Goal: Information Seeking & Learning: Check status

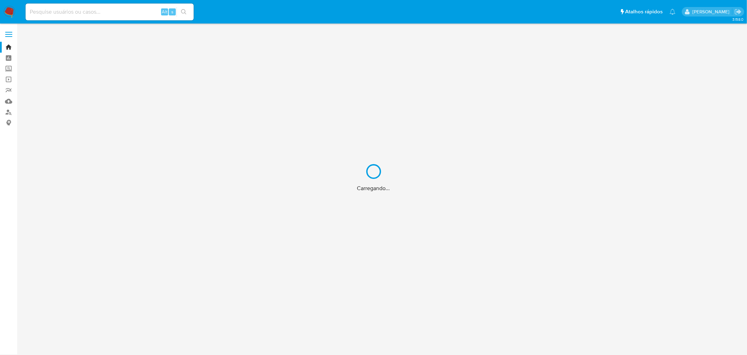
click at [110, 3] on div "Carregando..." at bounding box center [373, 177] width 747 height 355
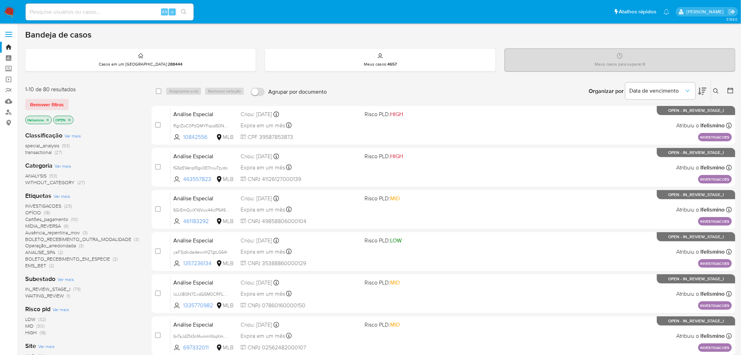
click at [90, 13] on input at bounding box center [110, 11] width 168 height 9
paste input "665810128"
type input "665810128"
click at [187, 11] on button "search-icon" at bounding box center [184, 12] width 14 height 10
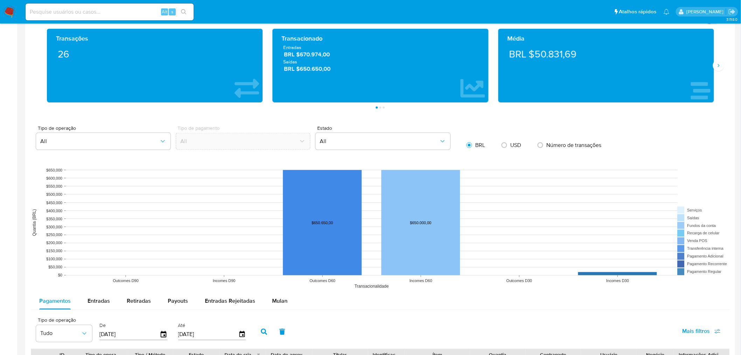
scroll to position [311, 0]
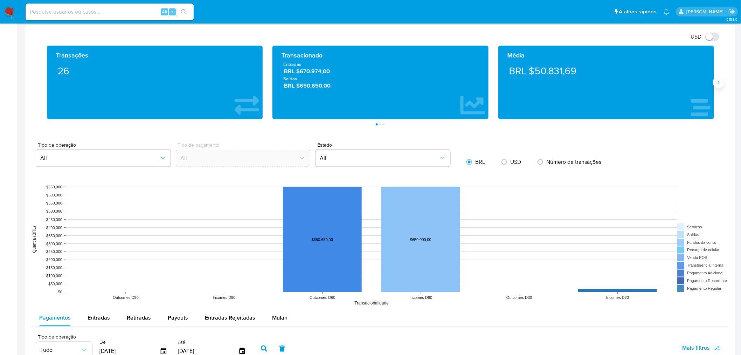
click at [716, 86] on button "Siguiente" at bounding box center [718, 82] width 11 height 11
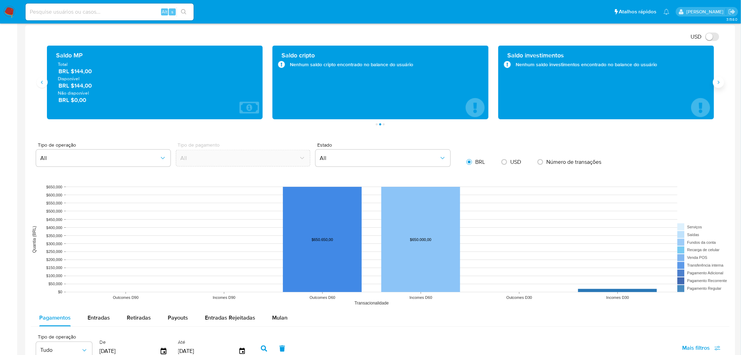
click at [716, 86] on button "Siguiente" at bounding box center [718, 82] width 11 height 11
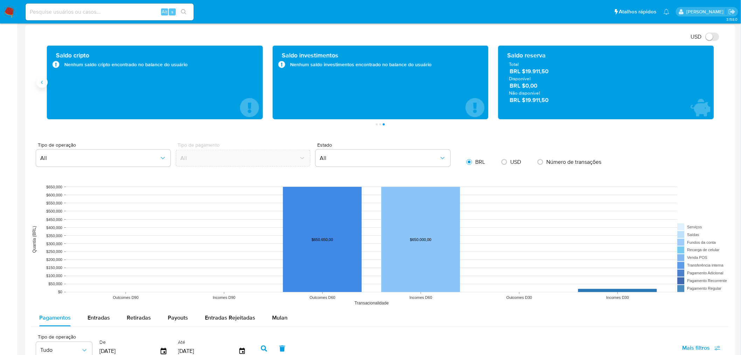
click at [45, 87] on button "Anterior" at bounding box center [41, 82] width 11 height 11
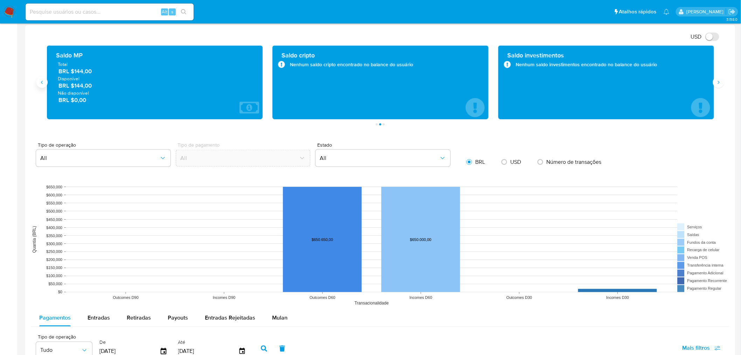
click at [45, 87] on button "Anterior" at bounding box center [41, 82] width 11 height 11
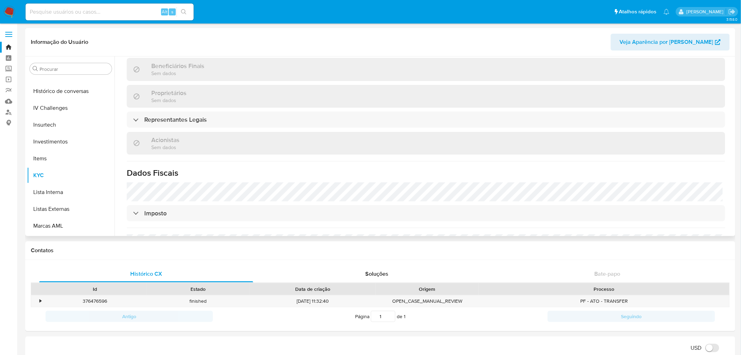
scroll to position [212, 0]
drag, startPoint x: 63, startPoint y: 109, endPoint x: 102, endPoint y: 123, distance: 41.2
click at [62, 109] on button "Geral" at bounding box center [71, 108] width 88 height 17
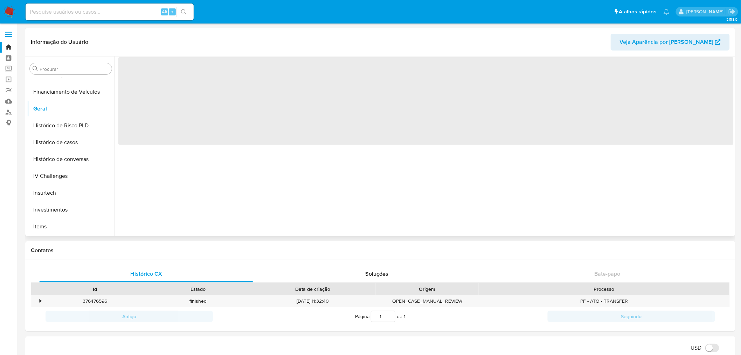
scroll to position [0, 0]
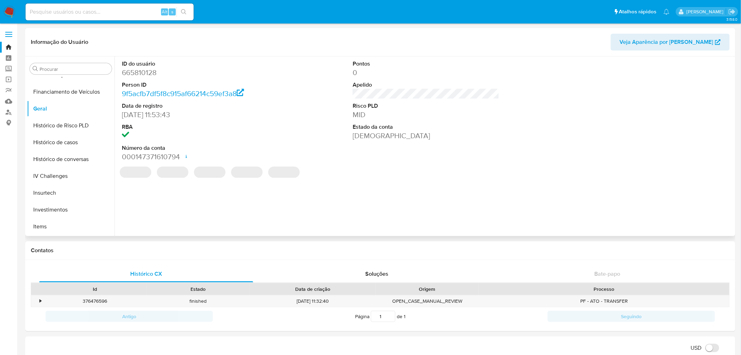
click at [142, 72] on dd "665810128" at bounding box center [195, 73] width 147 height 10
copy dd "665810128"
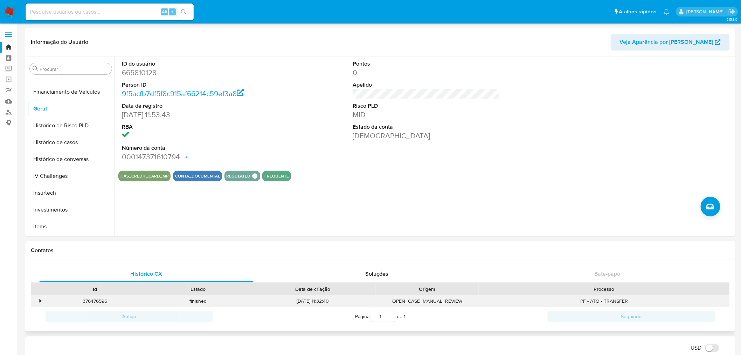
click at [34, 298] on div "•" at bounding box center [37, 301] width 12 height 12
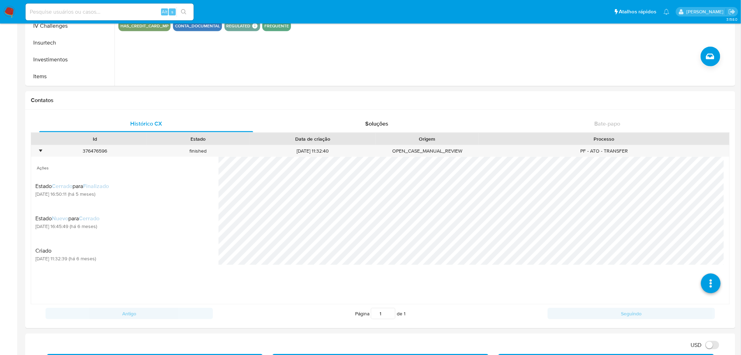
scroll to position [194, 0]
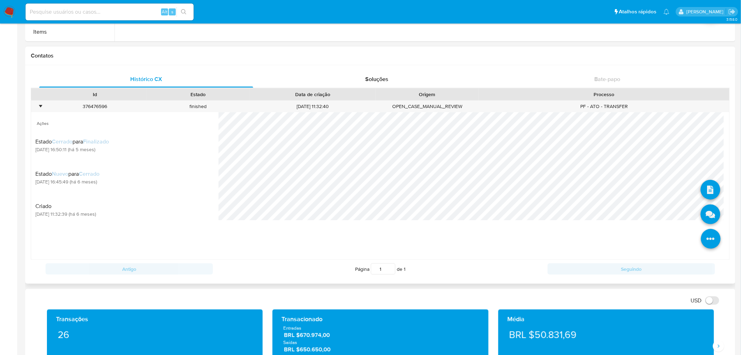
click at [707, 232] on icon at bounding box center [711, 239] width 20 height 20
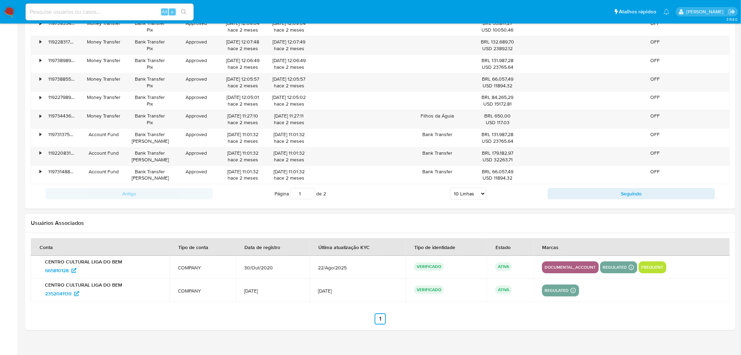
scroll to position [847, 0]
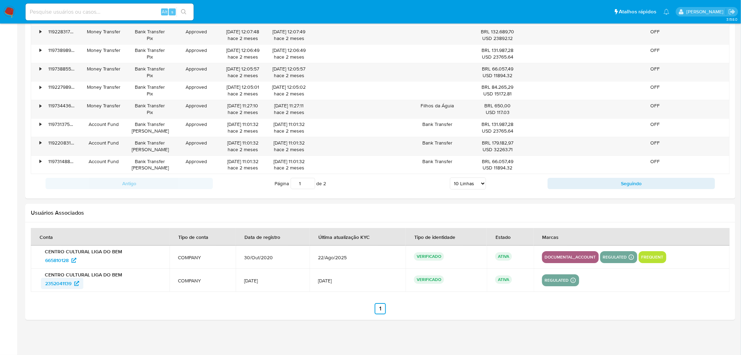
click at [46, 280] on span "2352041139" at bounding box center [58, 282] width 26 height 11
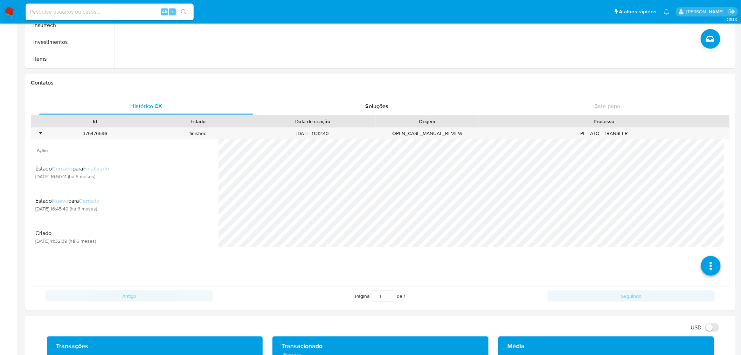
scroll to position [233, 0]
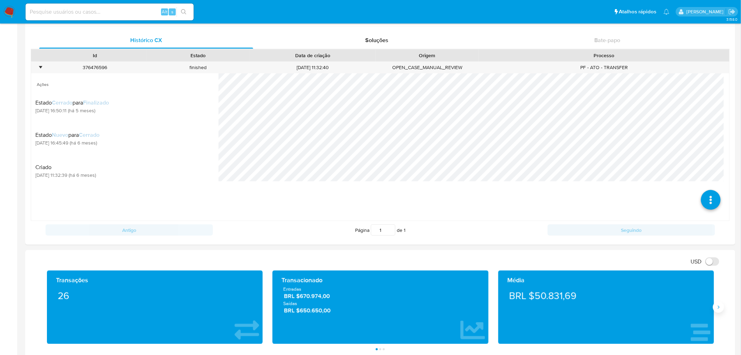
click at [717, 309] on icon "Siguiente" at bounding box center [719, 307] width 6 height 6
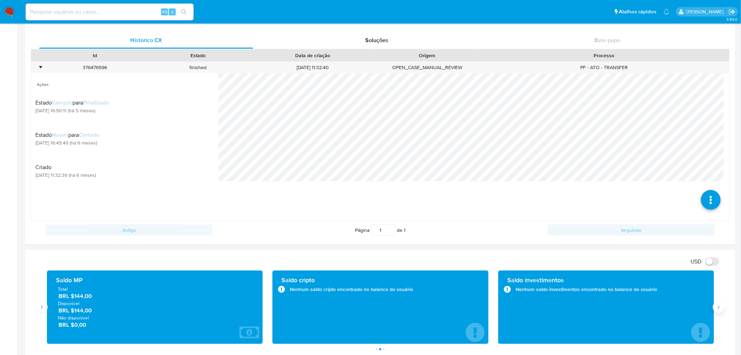
click at [717, 309] on icon "Siguiente" at bounding box center [719, 307] width 6 height 6
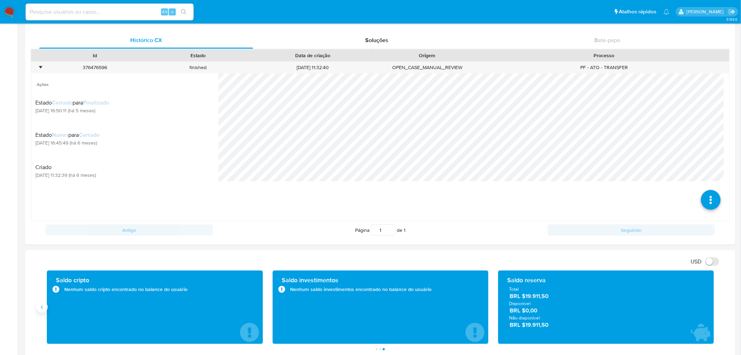
click at [46, 310] on button "Anterior" at bounding box center [41, 306] width 11 height 11
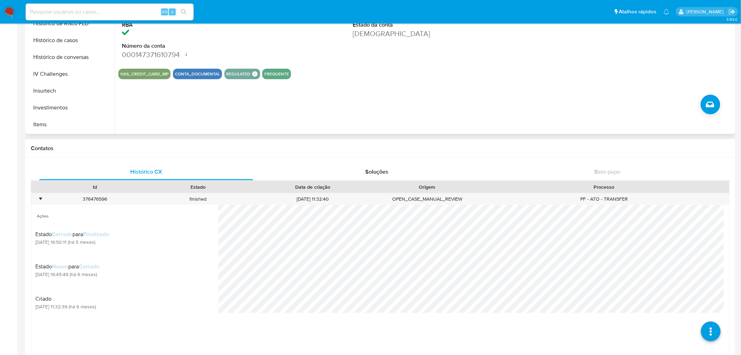
scroll to position [0, 0]
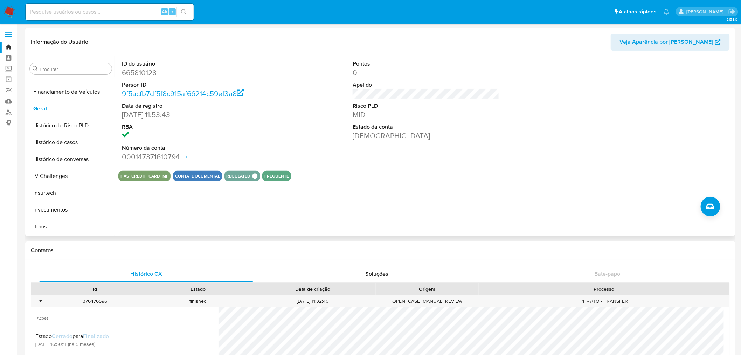
click at [146, 72] on dd "665810128" at bounding box center [195, 73] width 147 height 10
click at [146, 71] on dd "665810128" at bounding box center [195, 73] width 147 height 10
copy dd "665810128"
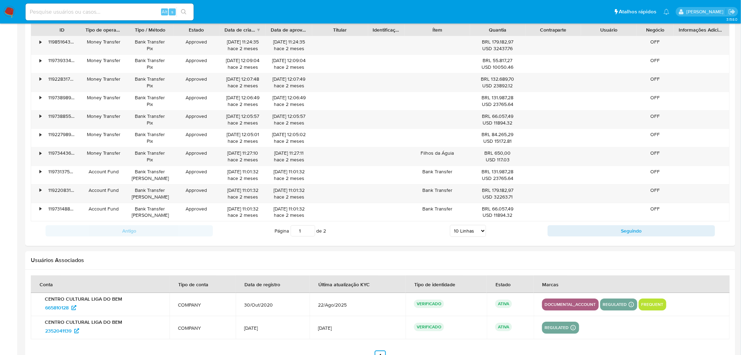
scroll to position [769, 0]
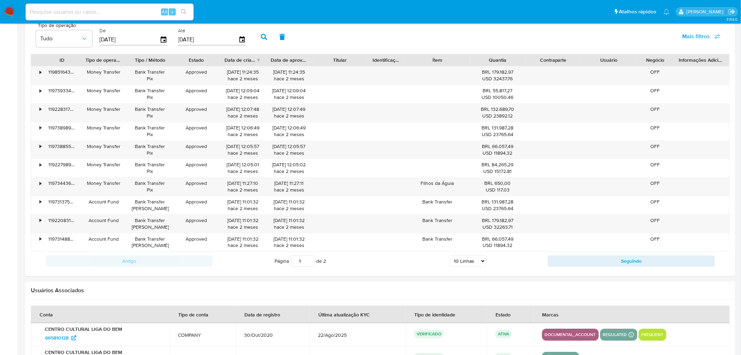
click at [474, 259] on select "5 Linhas 10 Linhas 20 Linhas 25 Linhas 50 Linhas 100 Linhas" at bounding box center [468, 261] width 36 height 12
click at [467, 263] on select "5 Linhas 10 Linhas 20 Linhas 25 Linhas 50 Linhas 100 Linhas" at bounding box center [468, 261] width 36 height 12
select select "25"
click at [450, 256] on select "5 Linhas 10 Linhas 20 Linhas 25 Linhas 50 Linhas 100 Linhas" at bounding box center [468, 261] width 36 height 12
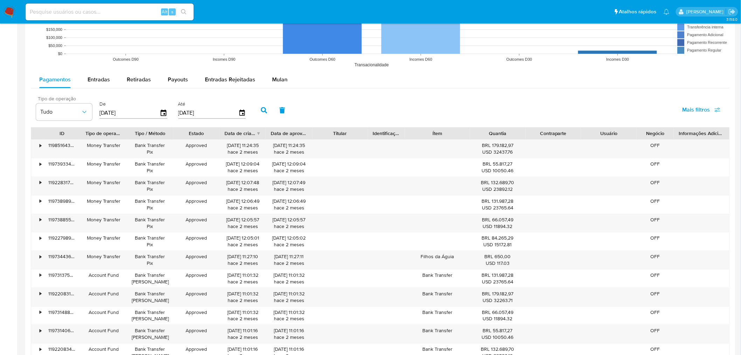
scroll to position [692, 0]
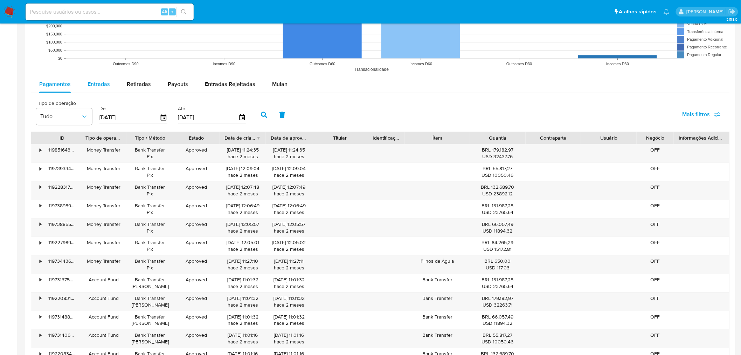
click at [95, 78] on div "Entradas" at bounding box center [99, 84] width 22 height 17
select select "10"
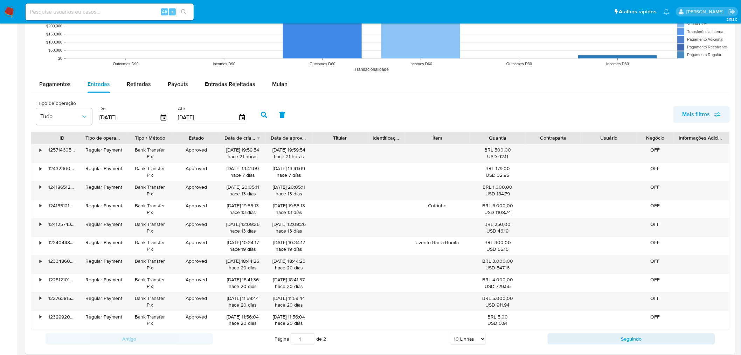
click at [709, 118] on span "Mais filtros" at bounding box center [697, 114] width 28 height 17
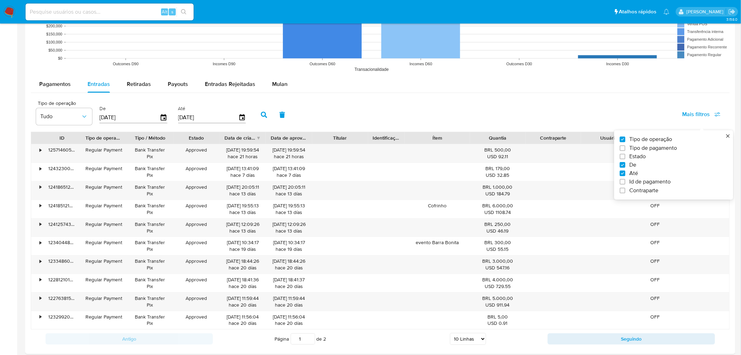
click at [637, 183] on span "Id de pagamento" at bounding box center [650, 181] width 41 height 7
click at [626, 183] on input "Id de pagamento" at bounding box center [623, 182] width 6 height 6
checkbox input "true"
click at [290, 123] on div at bounding box center [289, 116] width 69 height 17
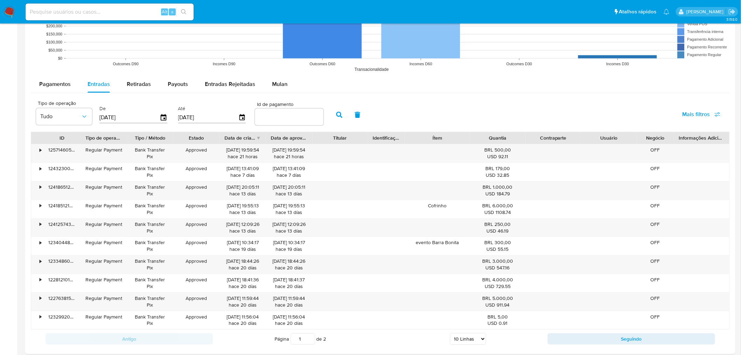
click at [298, 119] on input "number" at bounding box center [289, 116] width 69 height 9
paste input "119738989650"
type input "119738989650"
click at [330, 116] on button "button" at bounding box center [339, 114] width 18 height 17
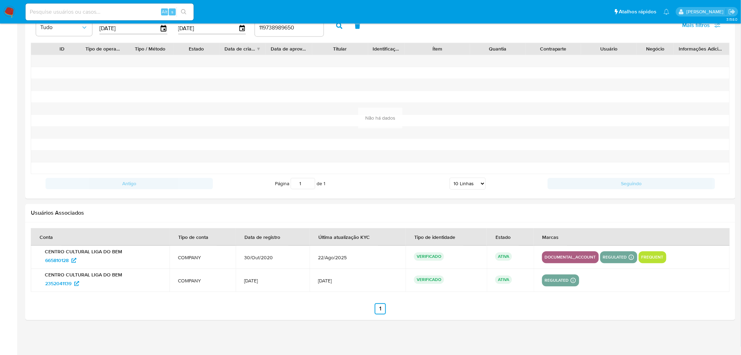
scroll to position [556, 0]
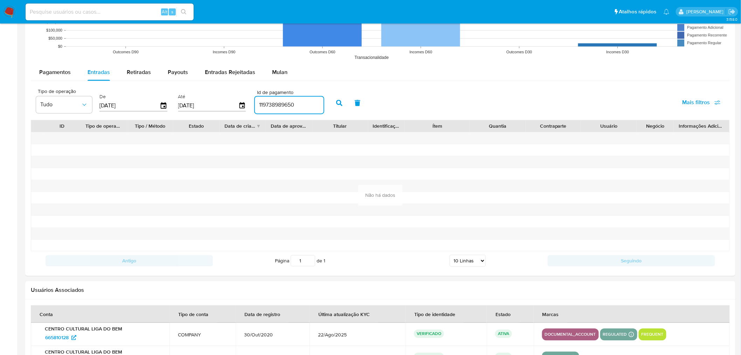
click at [288, 107] on input "119738989650" at bounding box center [289, 105] width 69 height 9
click at [60, 66] on div "Pagamentos" at bounding box center [55, 72] width 32 height 17
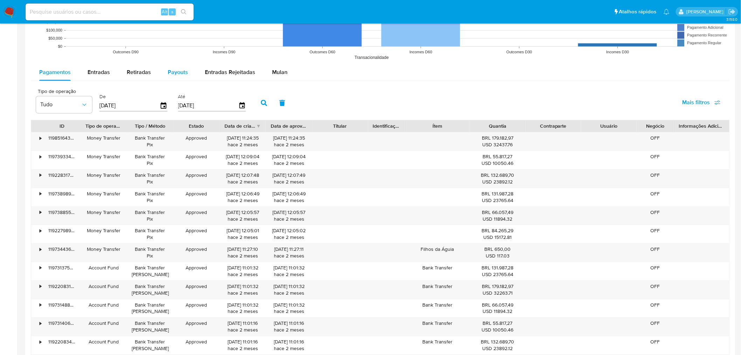
click at [169, 76] on span "Payouts" at bounding box center [178, 72] width 20 height 8
select select "10"
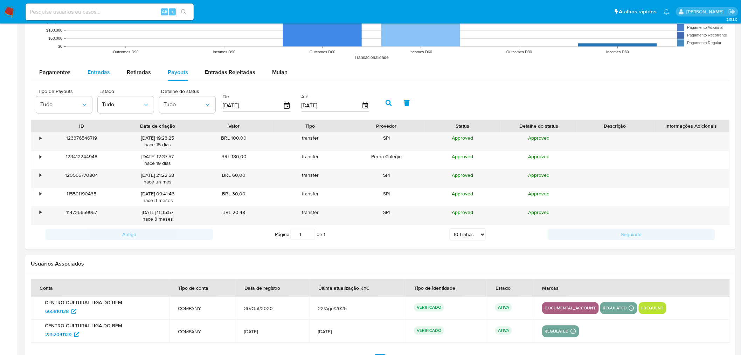
click at [99, 69] on span "Entradas" at bounding box center [99, 72] width 22 height 8
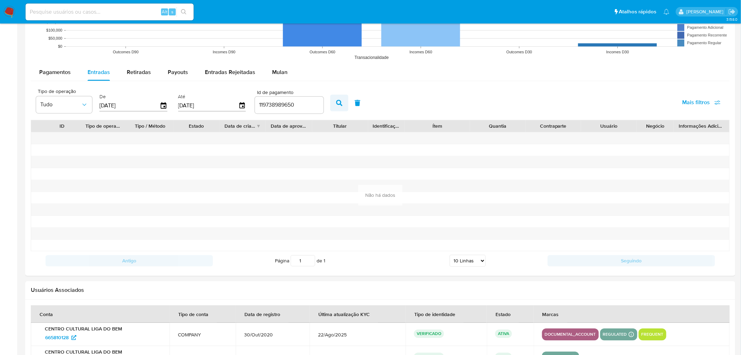
click at [336, 101] on icon "button" at bounding box center [339, 103] width 6 height 6
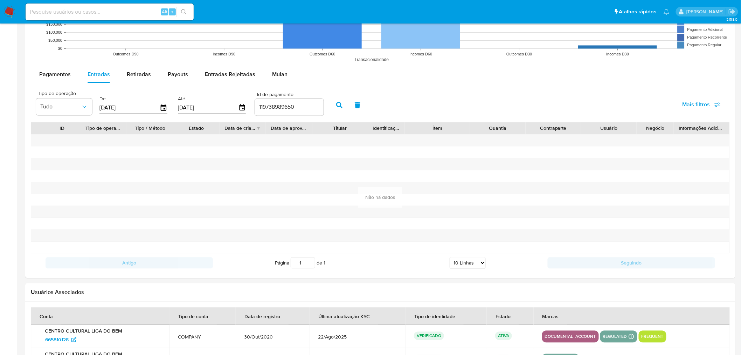
scroll to position [478, 0]
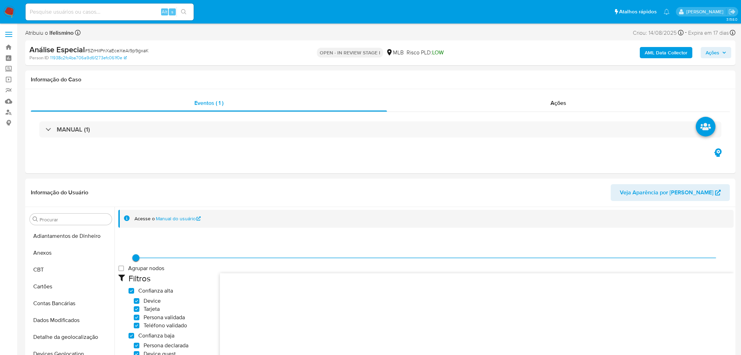
select select "10"
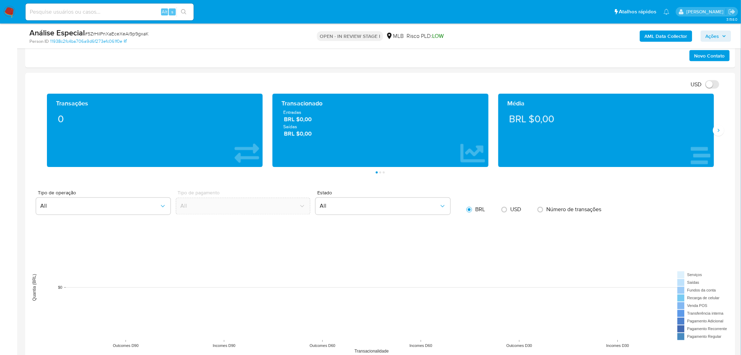
scroll to position [479, 0]
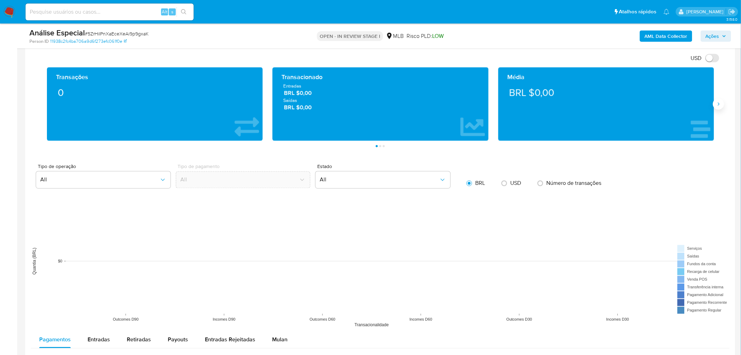
click at [715, 104] on button "Siguiente" at bounding box center [718, 103] width 11 height 11
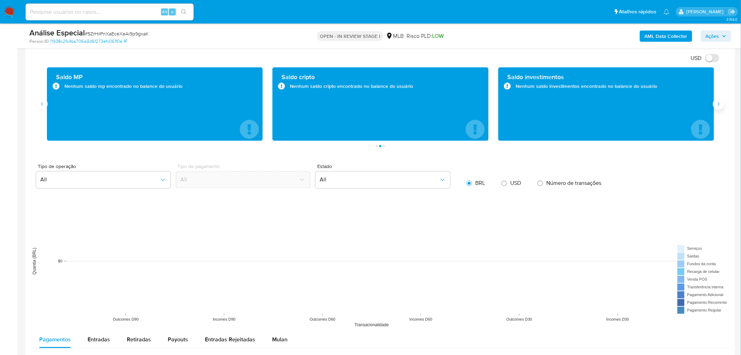
click at [715, 104] on button "Siguiente" at bounding box center [718, 103] width 11 height 11
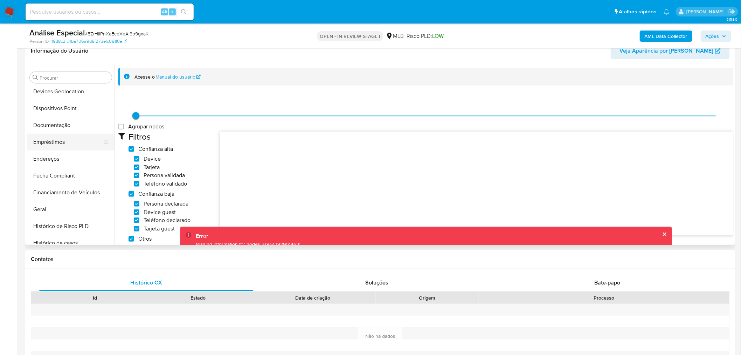
scroll to position [96, 0]
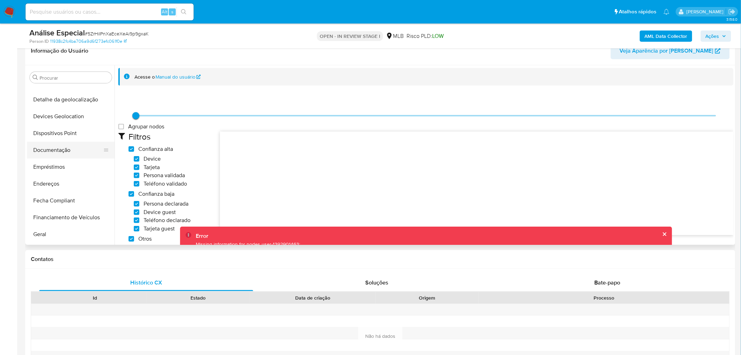
click at [74, 152] on button "Documentação" at bounding box center [68, 150] width 82 height 17
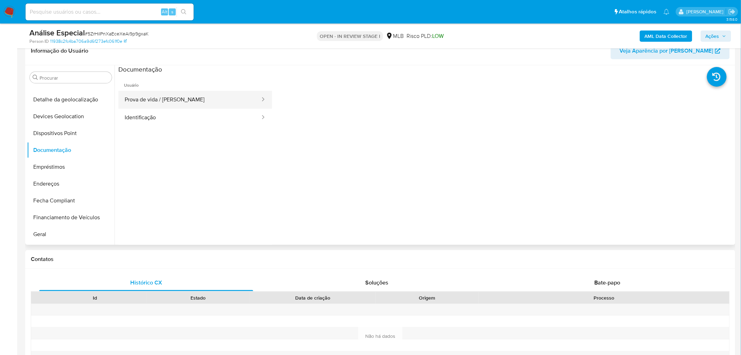
click at [216, 95] on button "Prova de vida / Selfie" at bounding box center [189, 100] width 143 height 18
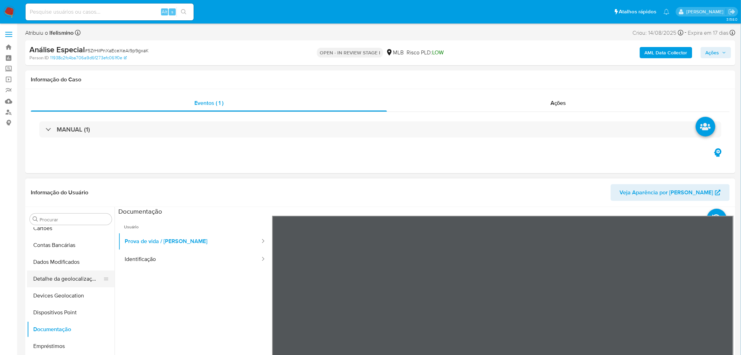
scroll to position [0, 0]
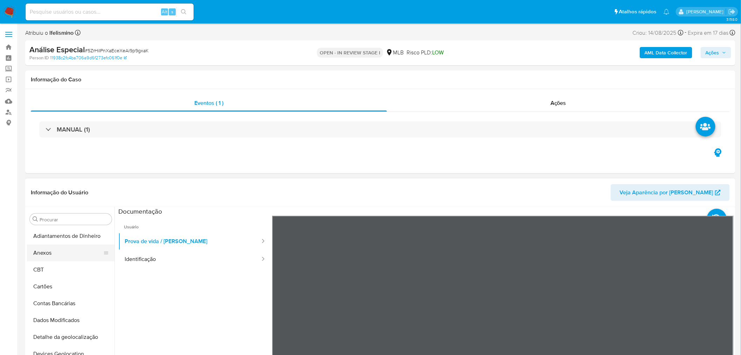
drag, startPoint x: 69, startPoint y: 255, endPoint x: 44, endPoint y: 251, distance: 25.5
click at [69, 255] on button "Anexos" at bounding box center [68, 252] width 82 height 17
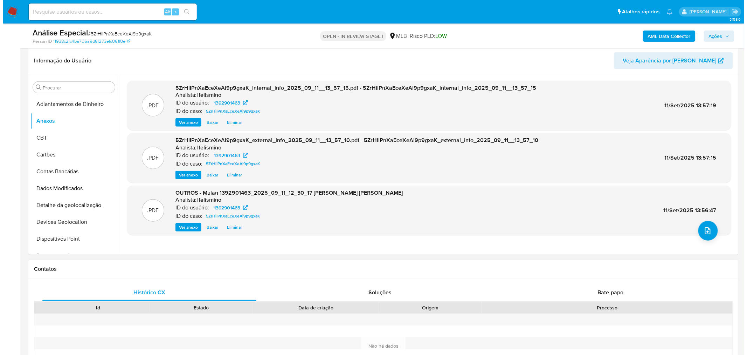
scroll to position [117, 0]
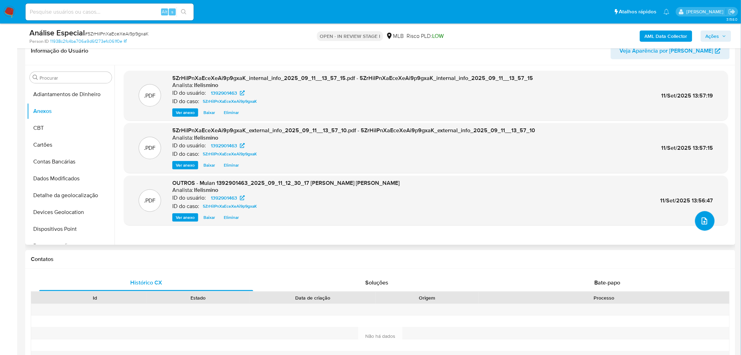
click at [709, 227] on button "upload-file" at bounding box center [705, 221] width 20 height 20
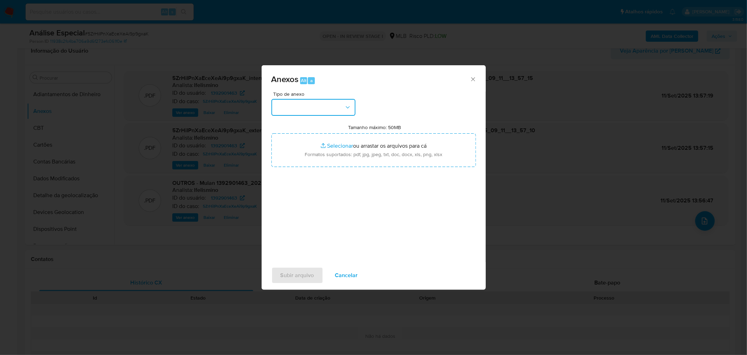
drag, startPoint x: 281, startPoint y: 104, endPoint x: 294, endPoint y: 109, distance: 13.9
click at [284, 104] on button "button" at bounding box center [314, 107] width 84 height 17
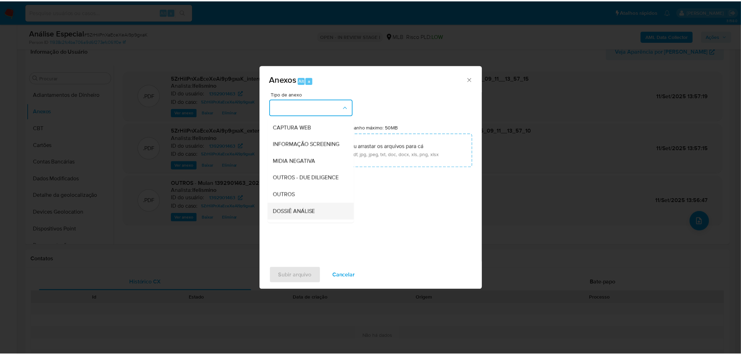
scroll to position [108, 0]
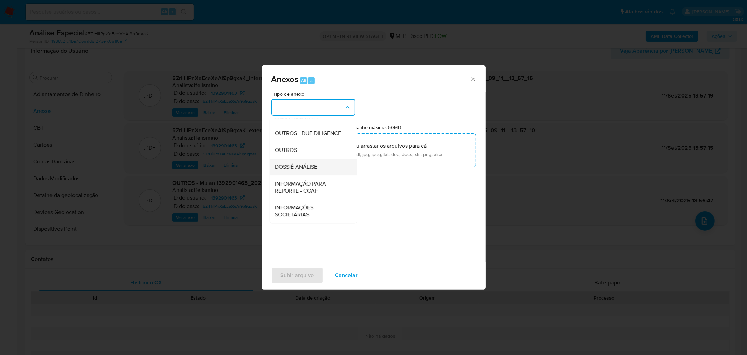
click at [310, 163] on span "DOSSIÊ ANÁLISE" at bounding box center [296, 166] width 42 height 7
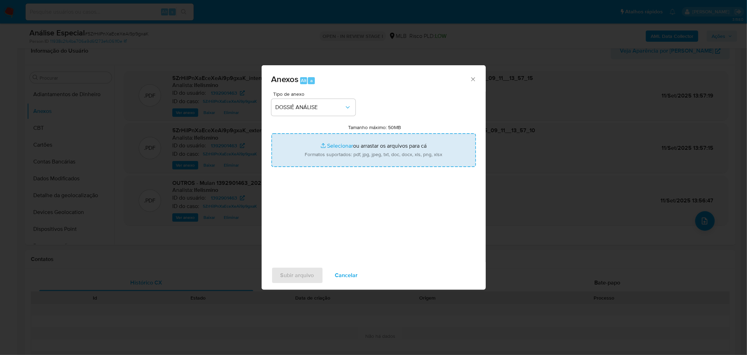
type input "C:\fakepath\SAR - CPF 43466366836 - MARIA CRISTINA BARBOSA DA SILVA.pdf"
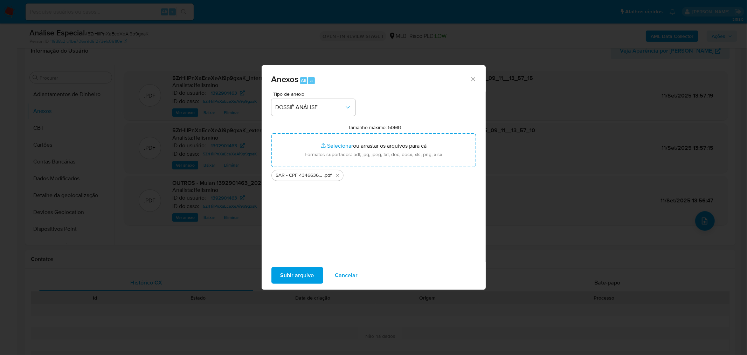
click at [298, 272] on span "Subir arquivo" at bounding box center [298, 274] width 34 height 15
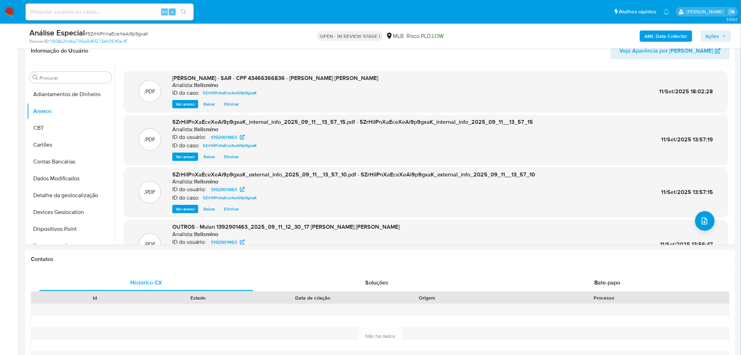
click at [724, 33] on span "Ações" at bounding box center [716, 36] width 21 height 10
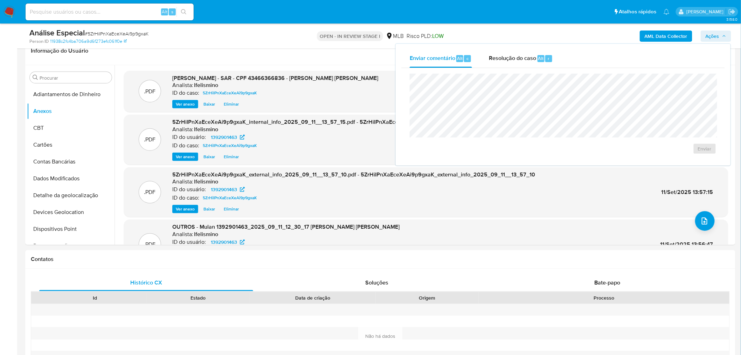
drag, startPoint x: 527, startPoint y: 65, endPoint x: 527, endPoint y: 71, distance: 5.6
click at [527, 66] on div "Resolução do caso Alt r" at bounding box center [521, 58] width 64 height 18
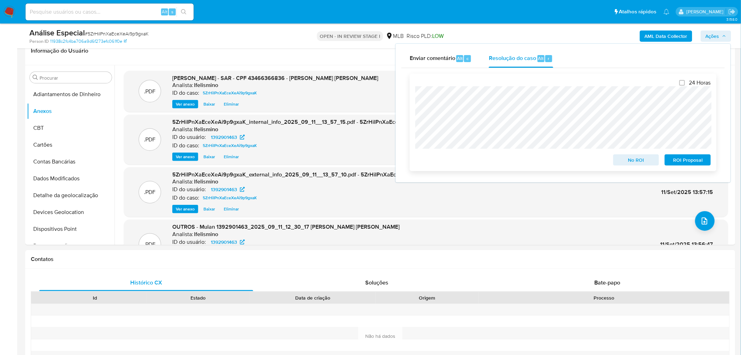
click at [703, 163] on span "ROI Proposal" at bounding box center [688, 160] width 36 height 10
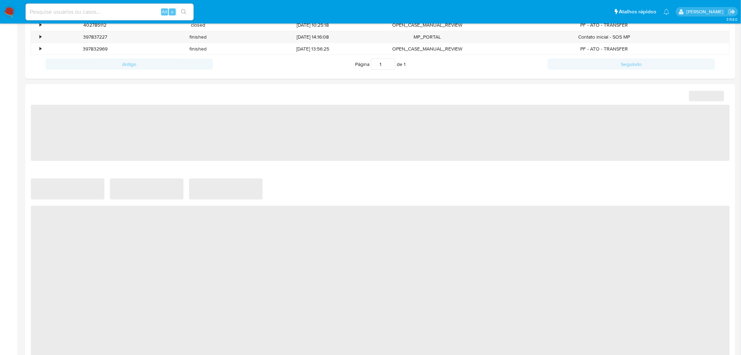
scroll to position [350, 0]
select select "10"
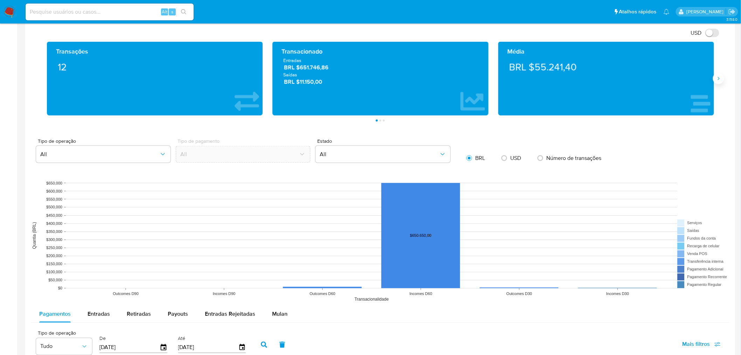
click at [716, 75] on button "Siguiente" at bounding box center [718, 78] width 11 height 11
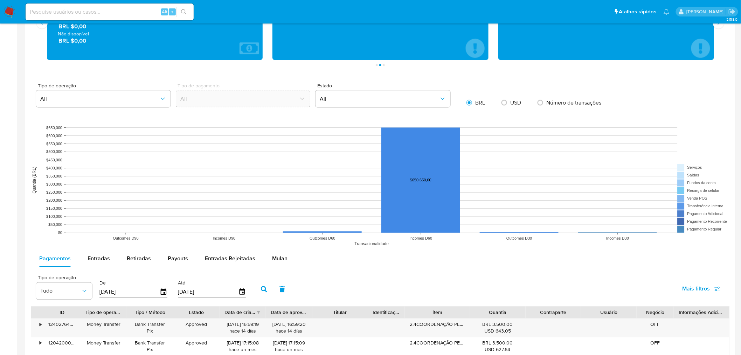
scroll to position [506, 0]
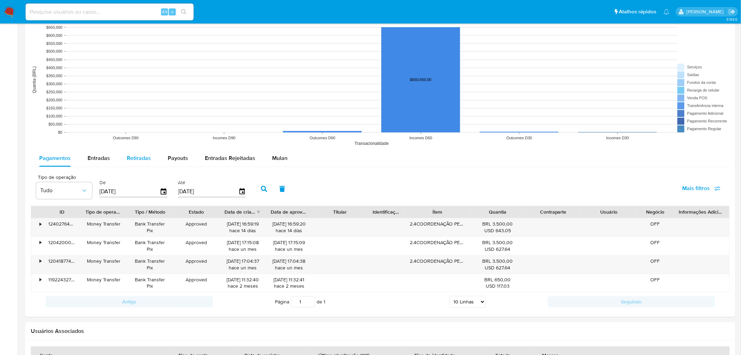
drag, startPoint x: 97, startPoint y: 161, endPoint x: 134, endPoint y: 166, distance: 37.5
click at [97, 160] on span "Entradas" at bounding box center [99, 158] width 22 height 8
select select "10"
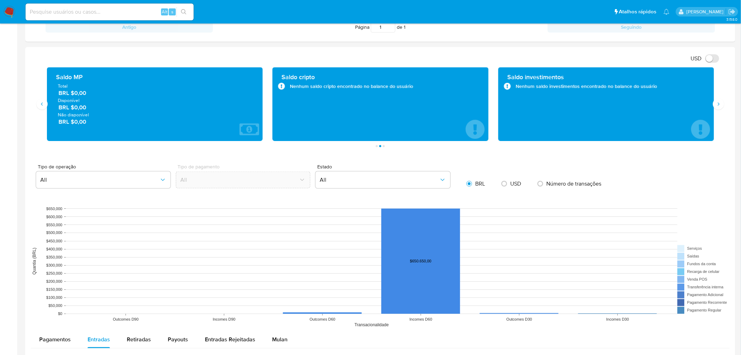
scroll to position [311, 0]
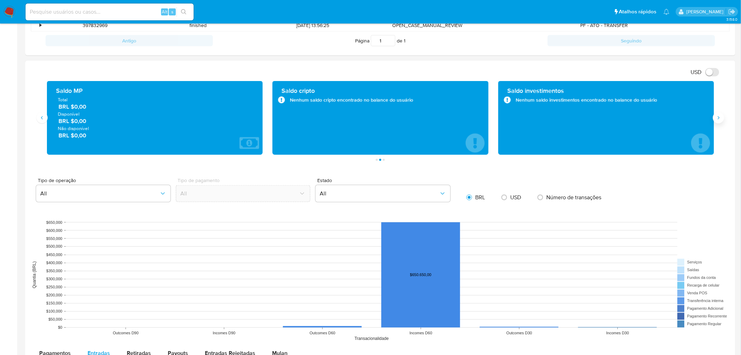
click at [722, 119] on button "Siguiente" at bounding box center [718, 117] width 11 height 11
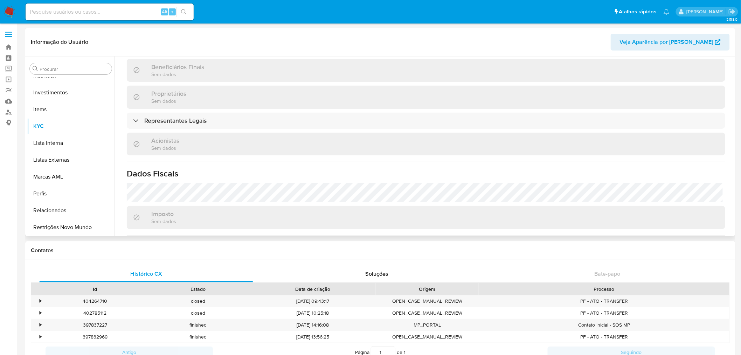
scroll to position [380, 0]
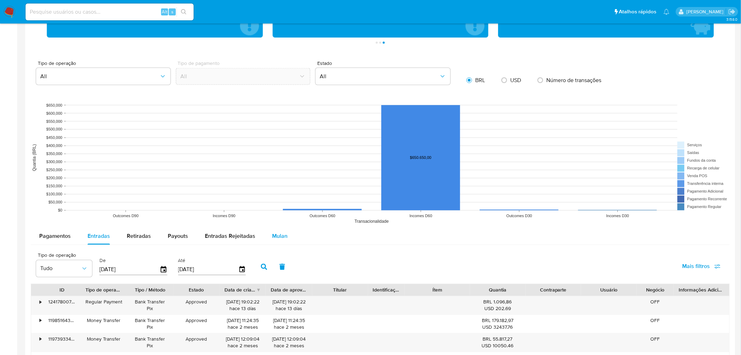
click at [283, 240] on span "Mulan" at bounding box center [279, 236] width 15 height 8
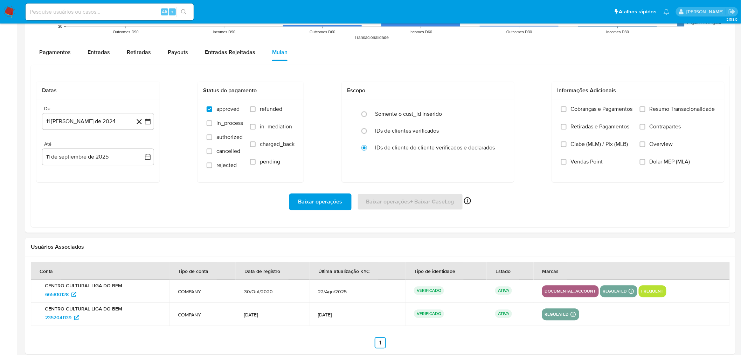
scroll to position [646, 0]
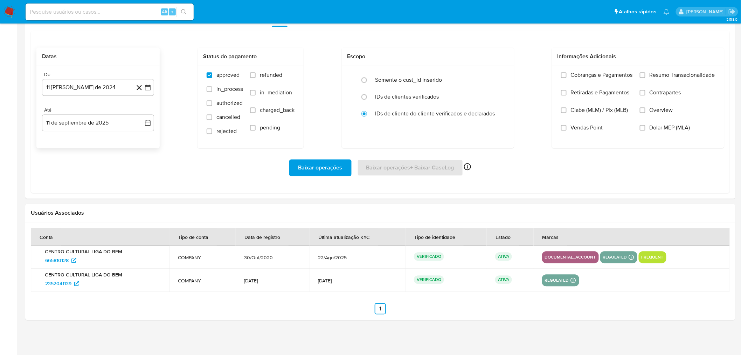
click at [99, 78] on div "De 11 de agosto de 2024 11-08-2024" at bounding box center [98, 83] width 112 height 24
drag, startPoint x: 90, startPoint y: 82, endPoint x: 91, endPoint y: 95, distance: 12.3
click at [90, 82] on button "11 de agosto de 2024" at bounding box center [98, 87] width 112 height 17
click at [89, 117] on div "agosto 2024 agosto 2024 lun lunes mar martes mié miércoles jue jueves vie viern…" at bounding box center [97, 155] width 95 height 92
click at [141, 111] on icon "Mes siguiente" at bounding box center [141, 112] width 3 height 5
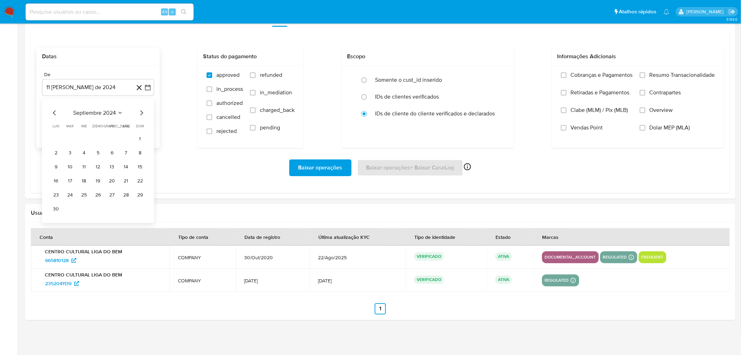
click at [117, 111] on icon "Seleccionar mes y año" at bounding box center [120, 113] width 6 height 6
click at [141, 112] on icon "Año siguiente" at bounding box center [140, 113] width 8 height 8
click at [72, 176] on button "jul" at bounding box center [67, 177] width 20 height 11
click at [68, 133] on button "1" at bounding box center [69, 138] width 11 height 11
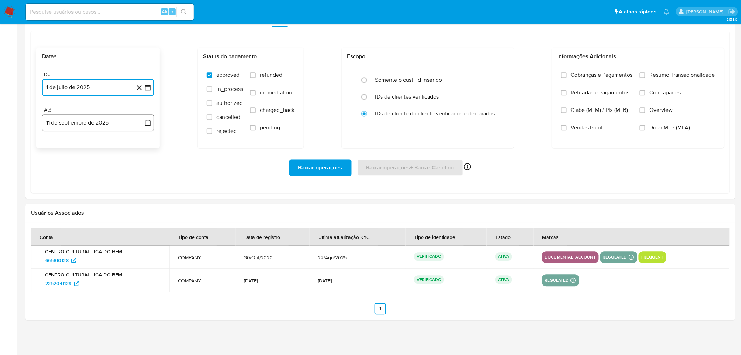
click at [105, 121] on button "11 de septiembre de 2025" at bounding box center [98, 122] width 112 height 17
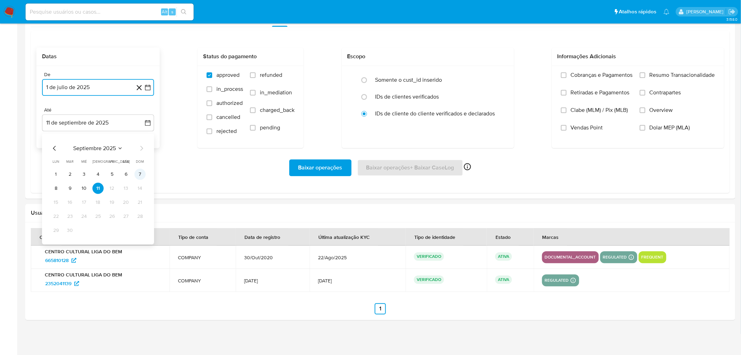
click at [142, 174] on button "7" at bounding box center [140, 174] width 11 height 11
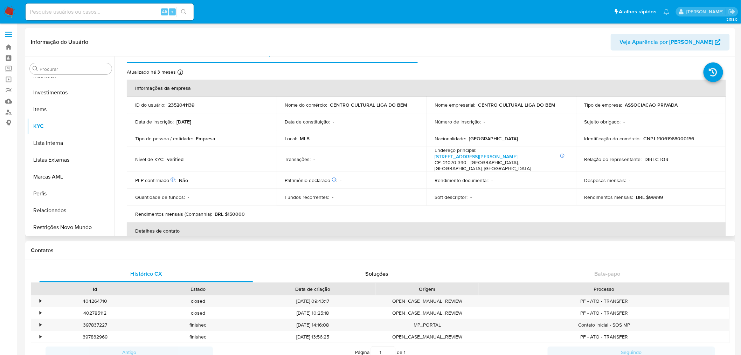
scroll to position [0, 0]
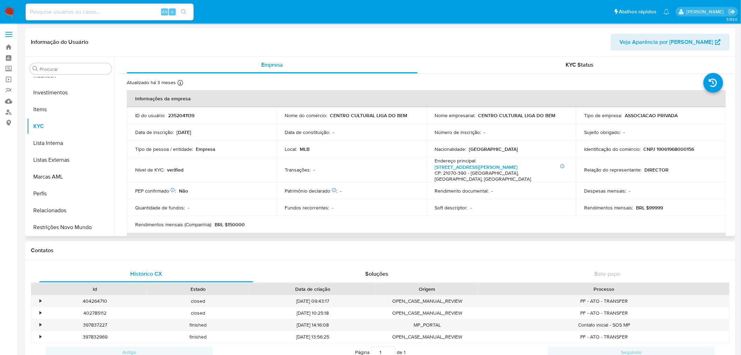
click at [174, 112] on p "2352041139" at bounding box center [181, 115] width 26 height 6
copy p "2352041139"
click at [673, 45] on span "Veja Aparência por [PERSON_NAME]" at bounding box center [667, 42] width 94 height 17
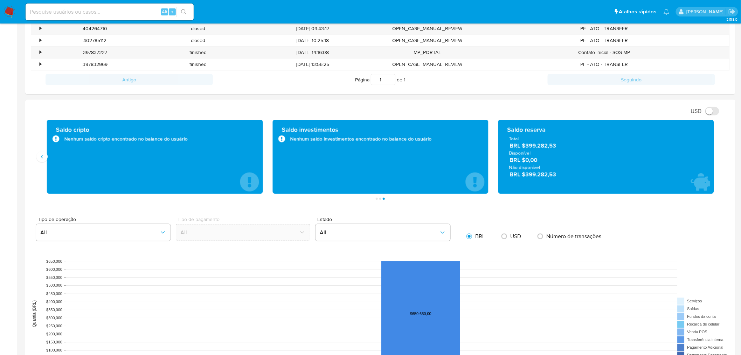
scroll to position [506, 0]
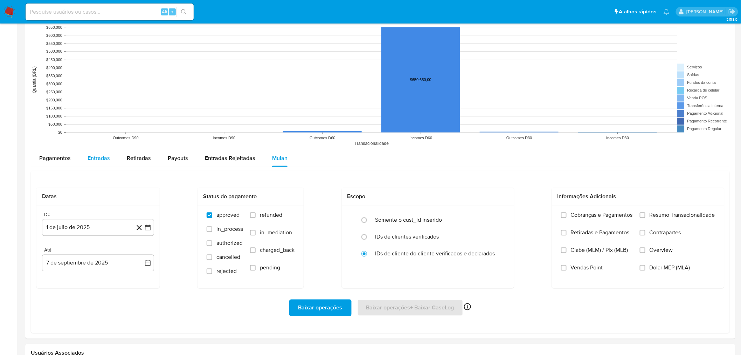
drag, startPoint x: 97, startPoint y: 159, endPoint x: 102, endPoint y: 165, distance: 7.7
click at [97, 159] on span "Entradas" at bounding box center [99, 158] width 22 height 8
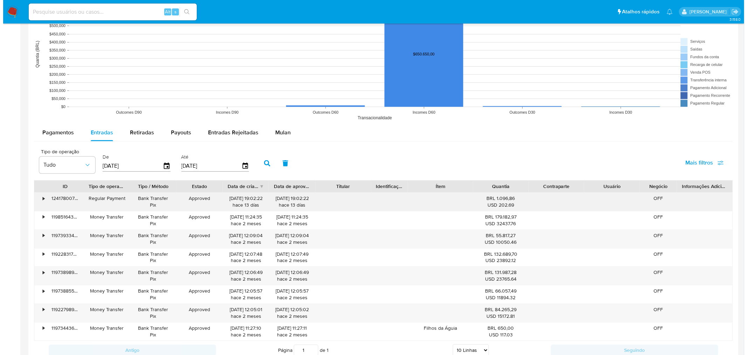
scroll to position [545, 0]
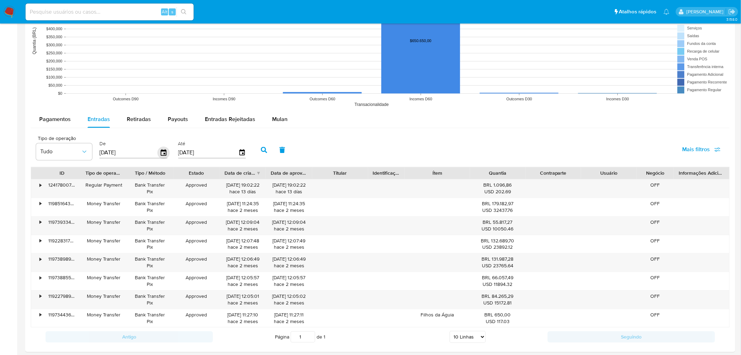
click at [159, 152] on icon "button" at bounding box center [164, 152] width 12 height 12
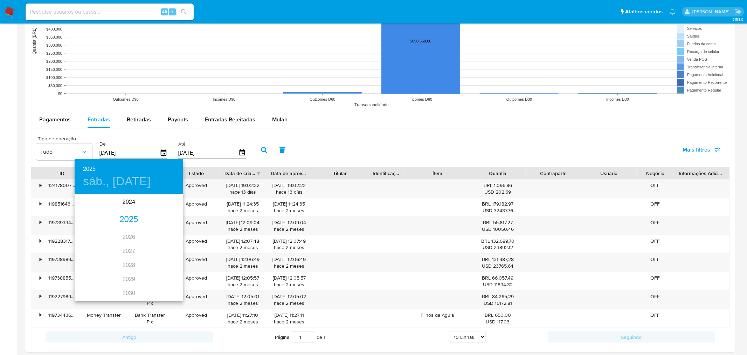
click at [124, 248] on div "2024 2025 2026 2027 2028 2029 2030 2031 2032 2033 2034 2035" at bounding box center [129, 247] width 109 height 105
click at [126, 252] on div "2024 2025 2026 2027 2028 2029 2030 2031 2032 2033 2034 2035" at bounding box center [129, 247] width 109 height 105
drag, startPoint x: 130, startPoint y: 251, endPoint x: 372, endPoint y: 207, distance: 246.5
click at [131, 250] on div "2024 2025 2026 2027 2028 2029 2030 2031 2032 2033 2034 2035" at bounding box center [129, 247] width 109 height 105
click at [702, 148] on div at bounding box center [373, 177] width 747 height 355
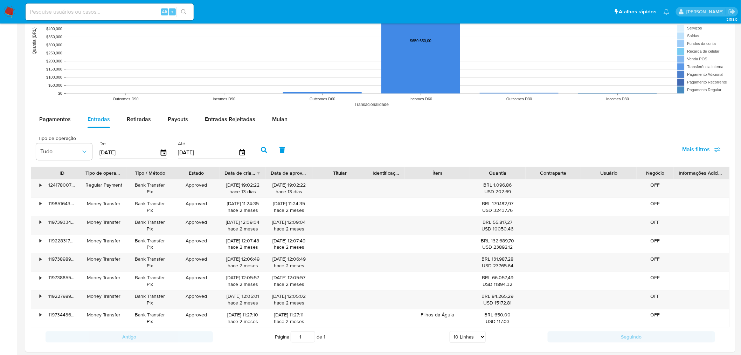
click at [712, 150] on span "Mais filtros" at bounding box center [702, 149] width 38 height 15
click at [649, 185] on span "Tipo de pagamento" at bounding box center [654, 182] width 48 height 7
click at [626, 185] on input "Tipo de pagamento" at bounding box center [623, 183] width 6 height 6
checkbox input "true"
type input "[DATE]"
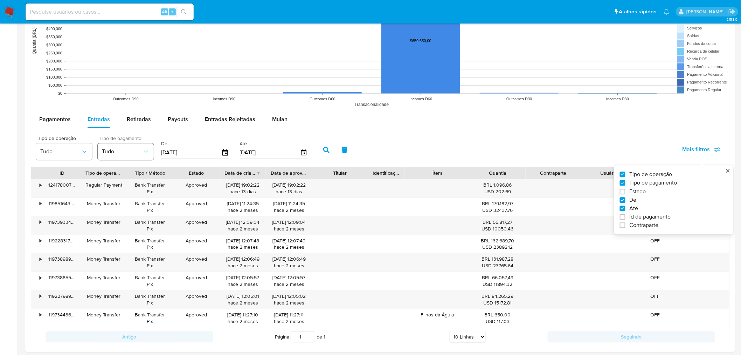
click at [141, 159] on button "Tudo" at bounding box center [126, 151] width 56 height 17
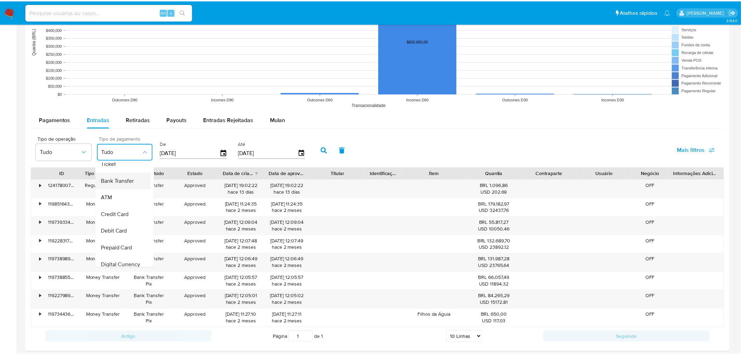
scroll to position [69, 0]
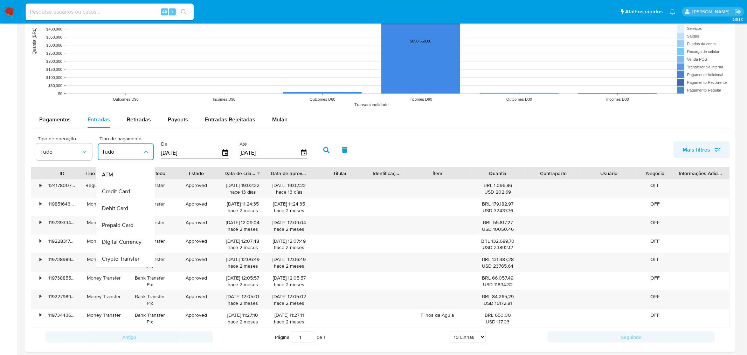
click at [696, 150] on span "Mais filtros" at bounding box center [697, 149] width 28 height 17
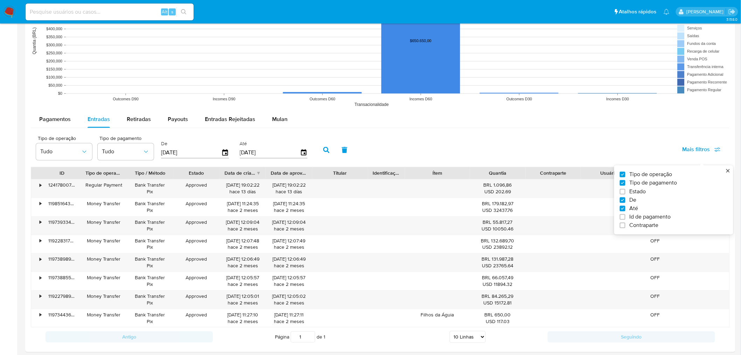
click at [638, 219] on span "Id de pagamento" at bounding box center [650, 216] width 41 height 7
click at [626, 219] on input "Id de pagamento" at bounding box center [623, 217] width 6 height 6
checkbox input "true"
click at [356, 151] on input "number" at bounding box center [351, 151] width 69 height 9
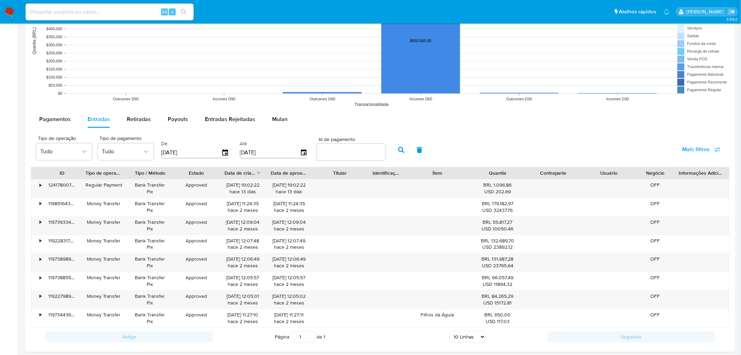
click at [354, 153] on input "number" at bounding box center [351, 151] width 69 height 9
click at [353, 151] on input "number" at bounding box center [351, 151] width 69 height 9
paste input "119738989650"
type input "119738989650"
click at [398, 150] on icon "button" at bounding box center [401, 150] width 6 height 6
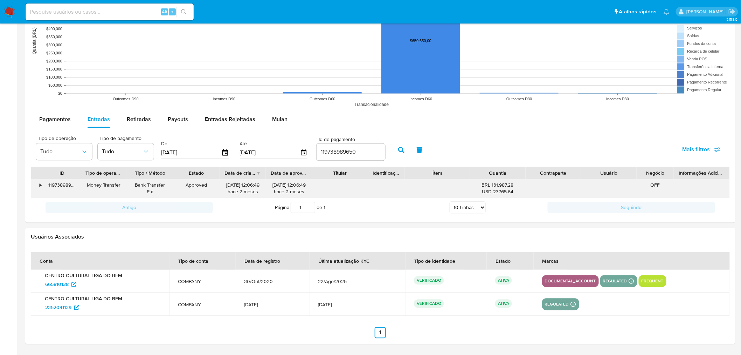
click at [40, 187] on div "•" at bounding box center [41, 185] width 2 height 7
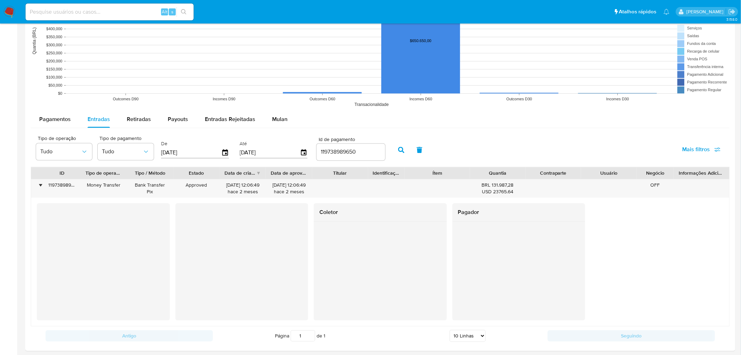
scroll to position [584, 0]
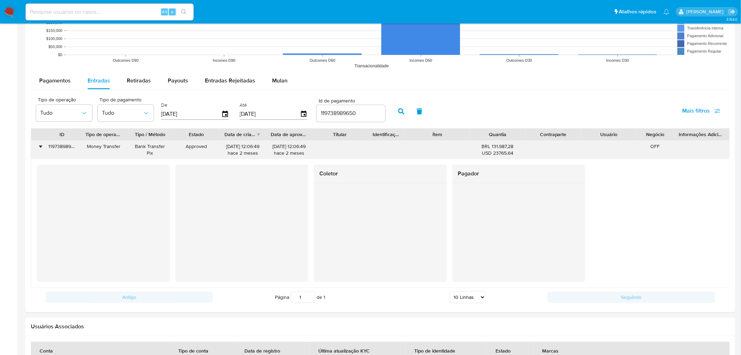
click at [66, 145] on div "119738989650" at bounding box center [61, 149] width 37 height 18
click at [337, 114] on input "119738989650" at bounding box center [351, 113] width 69 height 9
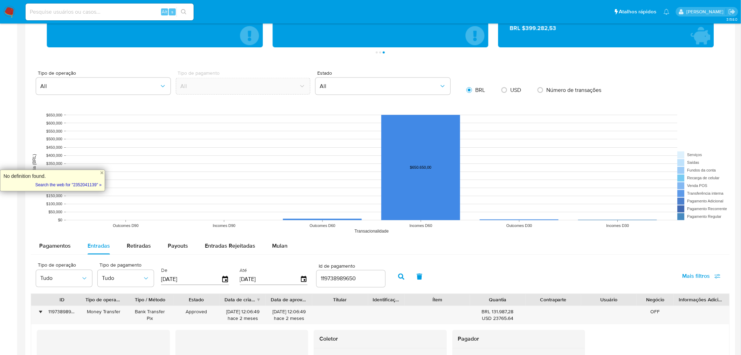
scroll to position [506, 0]
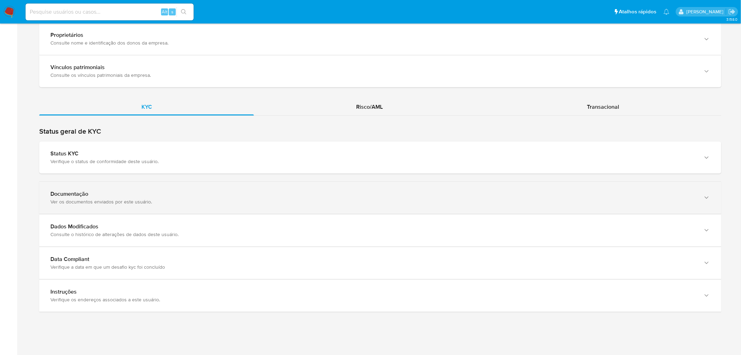
scroll to position [630, 0]
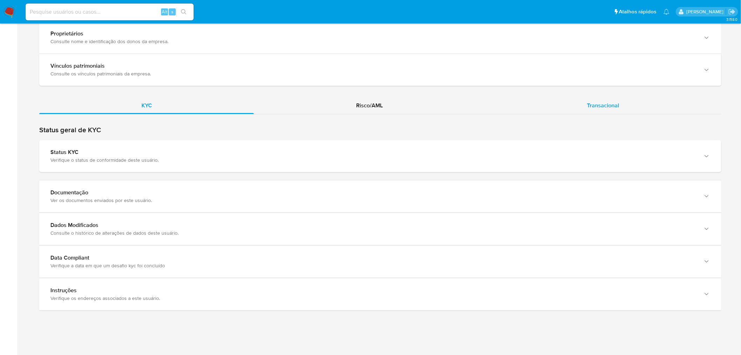
drag, startPoint x: 614, startPoint y: 103, endPoint x: 609, endPoint y: 107, distance: 6.3
click at [613, 103] on span "Transacional" at bounding box center [603, 105] width 32 height 8
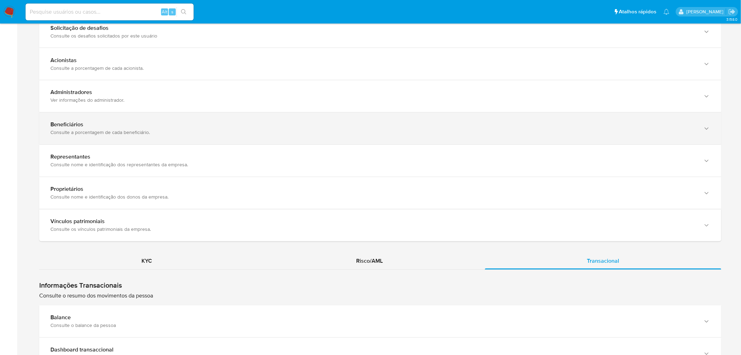
scroll to position [397, 0]
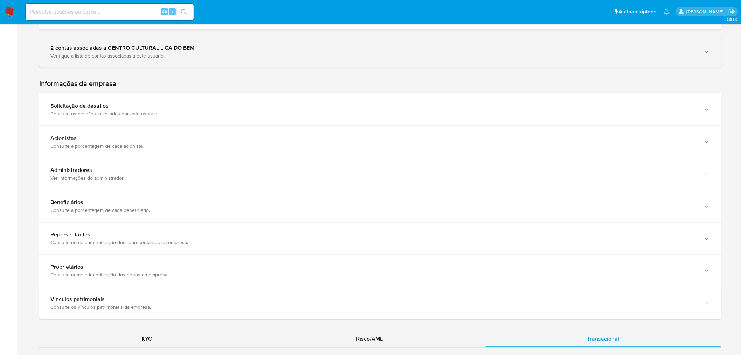
click at [128, 61] on div "2 contas associadas a CENTRO CULTURAL LIGA DO BEM Verifique a lista de contas a…" at bounding box center [380, 52] width 682 height 32
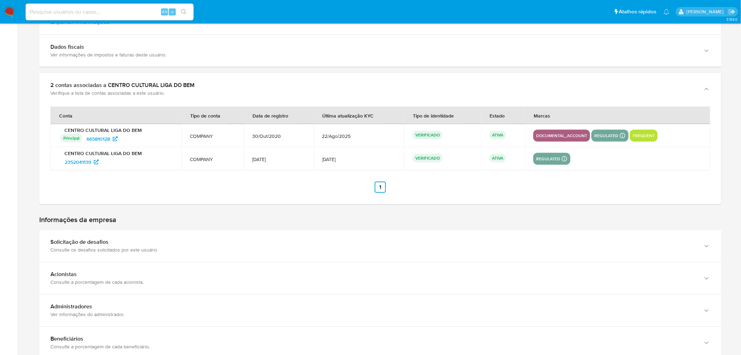
scroll to position [359, 0]
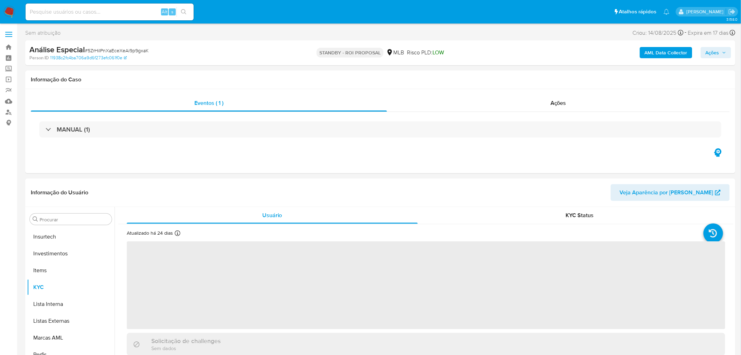
scroll to position [329, 0]
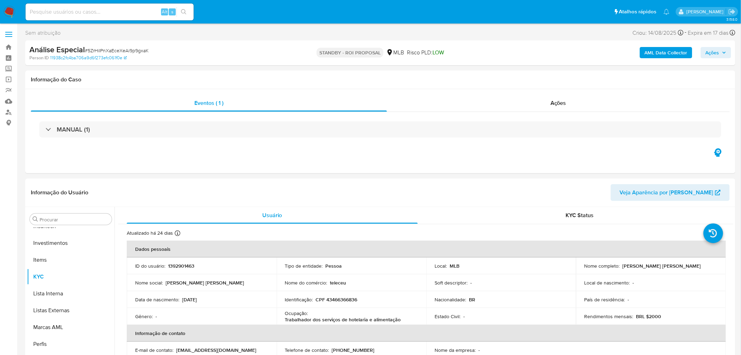
select select "10"
click at [12, 10] on img at bounding box center [10, 12] width 12 height 12
